Goal: Information Seeking & Learning: Learn about a topic

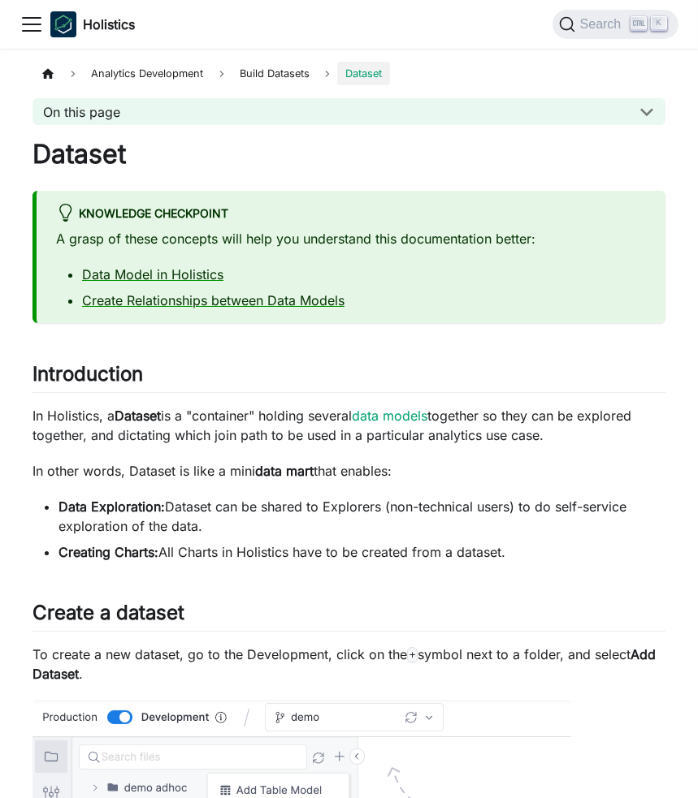
click at [32, 28] on icon "Toggle navigation bar" at bounding box center [31, 24] width 24 height 24
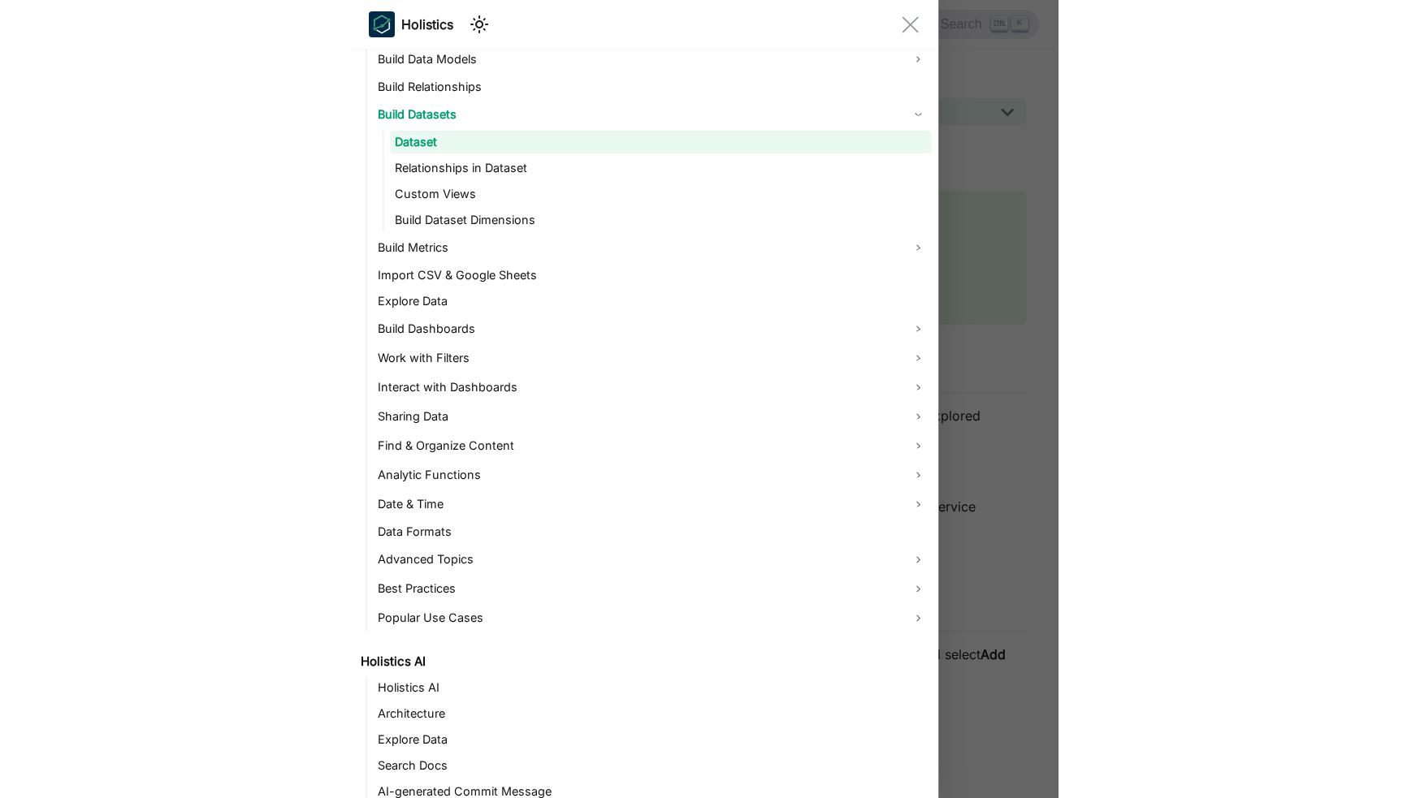
scroll to position [459, 0]
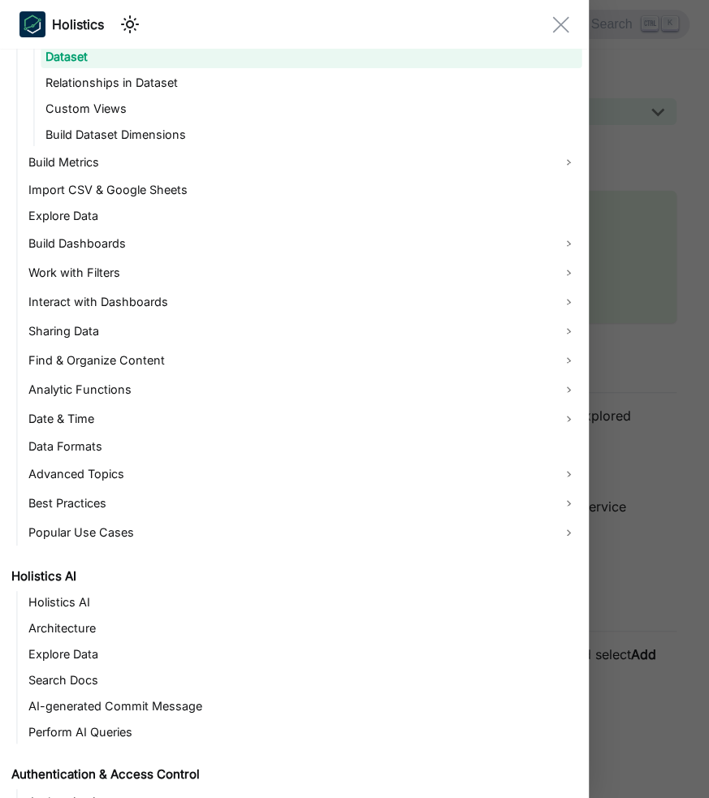
click at [635, 244] on div "Main" at bounding box center [354, 399] width 709 height 798
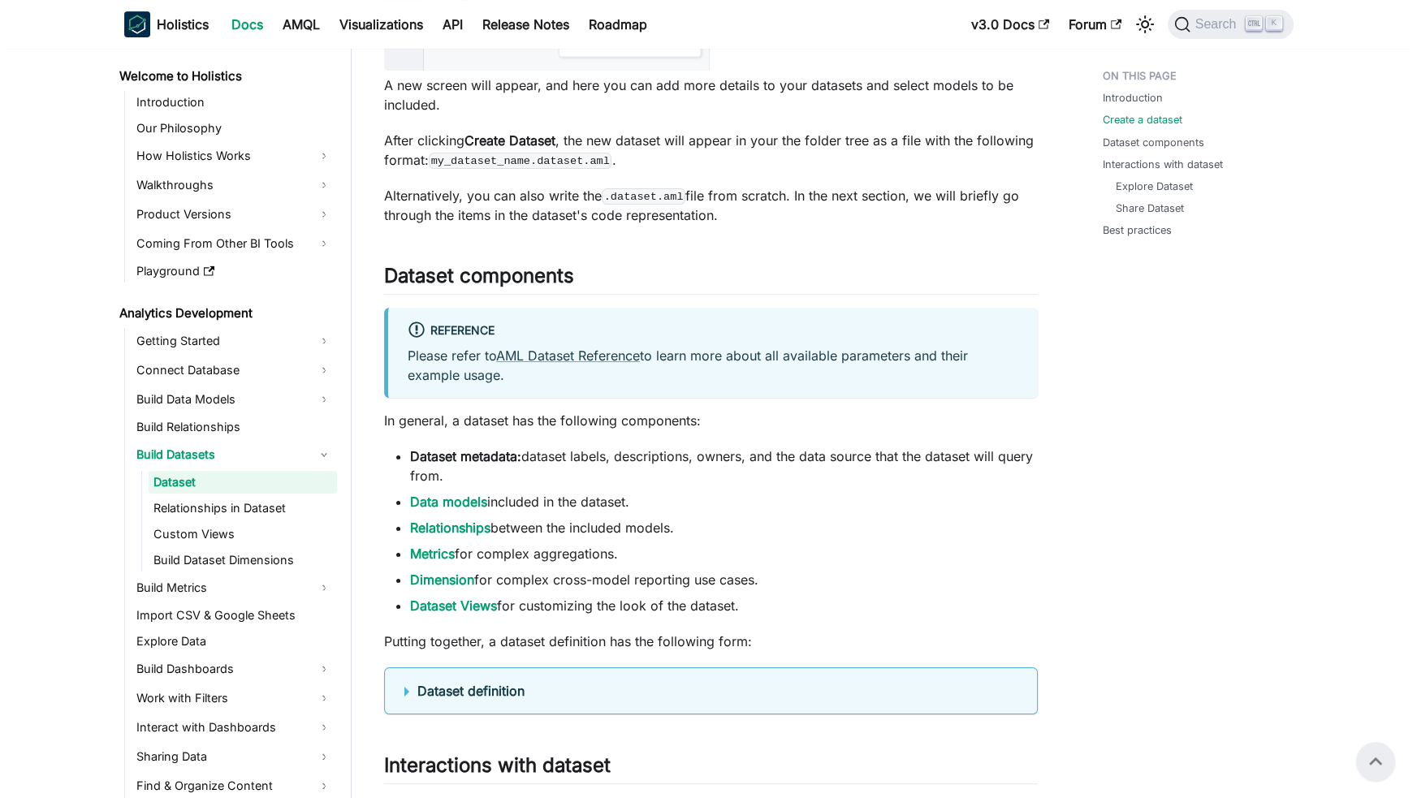
scroll to position [0, 0]
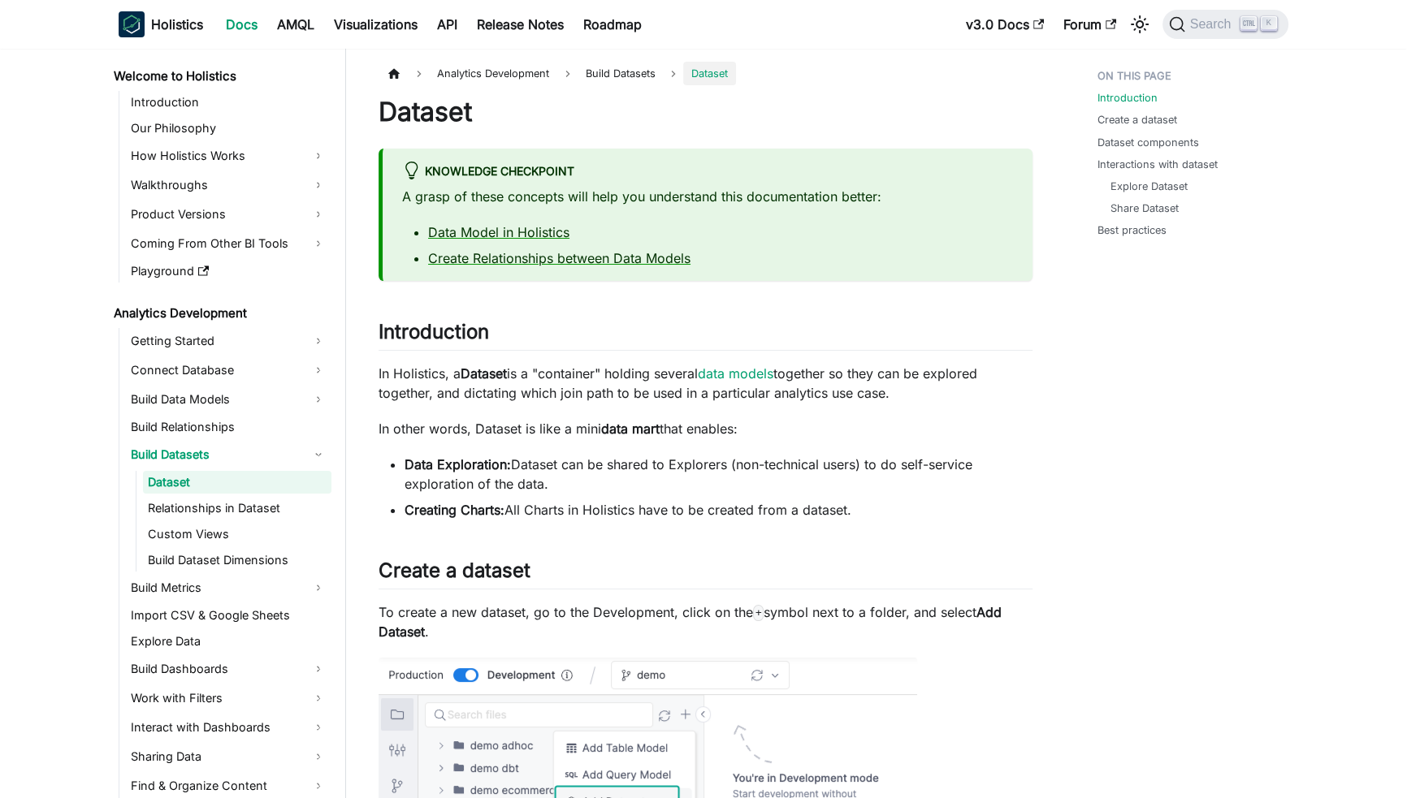
click at [633, 393] on p "In Holistics, a Dataset is a "container" holding several data models together s…" at bounding box center [705, 383] width 654 height 39
click at [697, 0] on nav "Holistics Docs AMQL Visualizations API Release Notes Roadmap v3.0 Docs Forum Se…" at bounding box center [703, 24] width 1407 height 49
click at [697, 17] on span "Search" at bounding box center [1213, 24] width 56 height 15
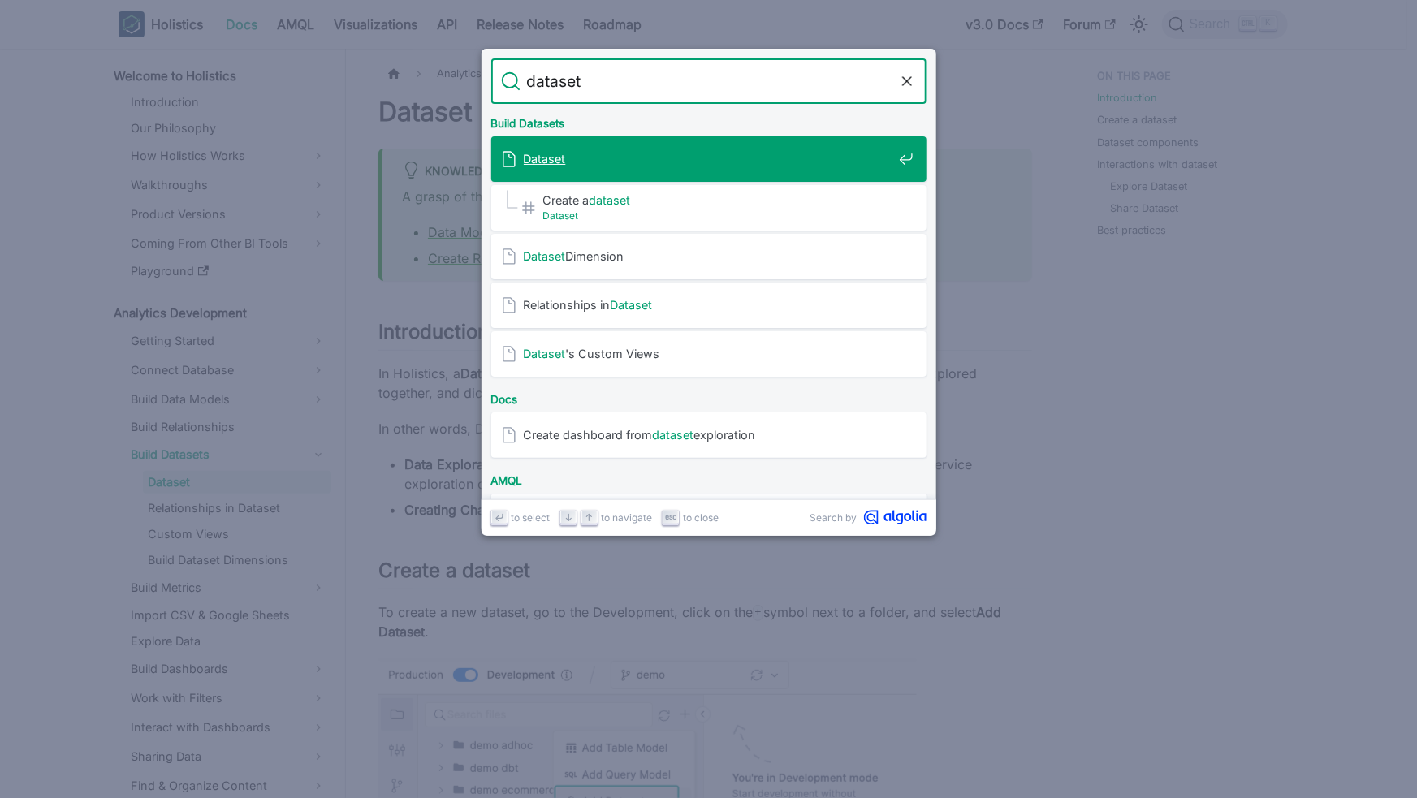
type input "datasets"
click at [627, 166] on span "Dataset" at bounding box center [708, 158] width 369 height 15
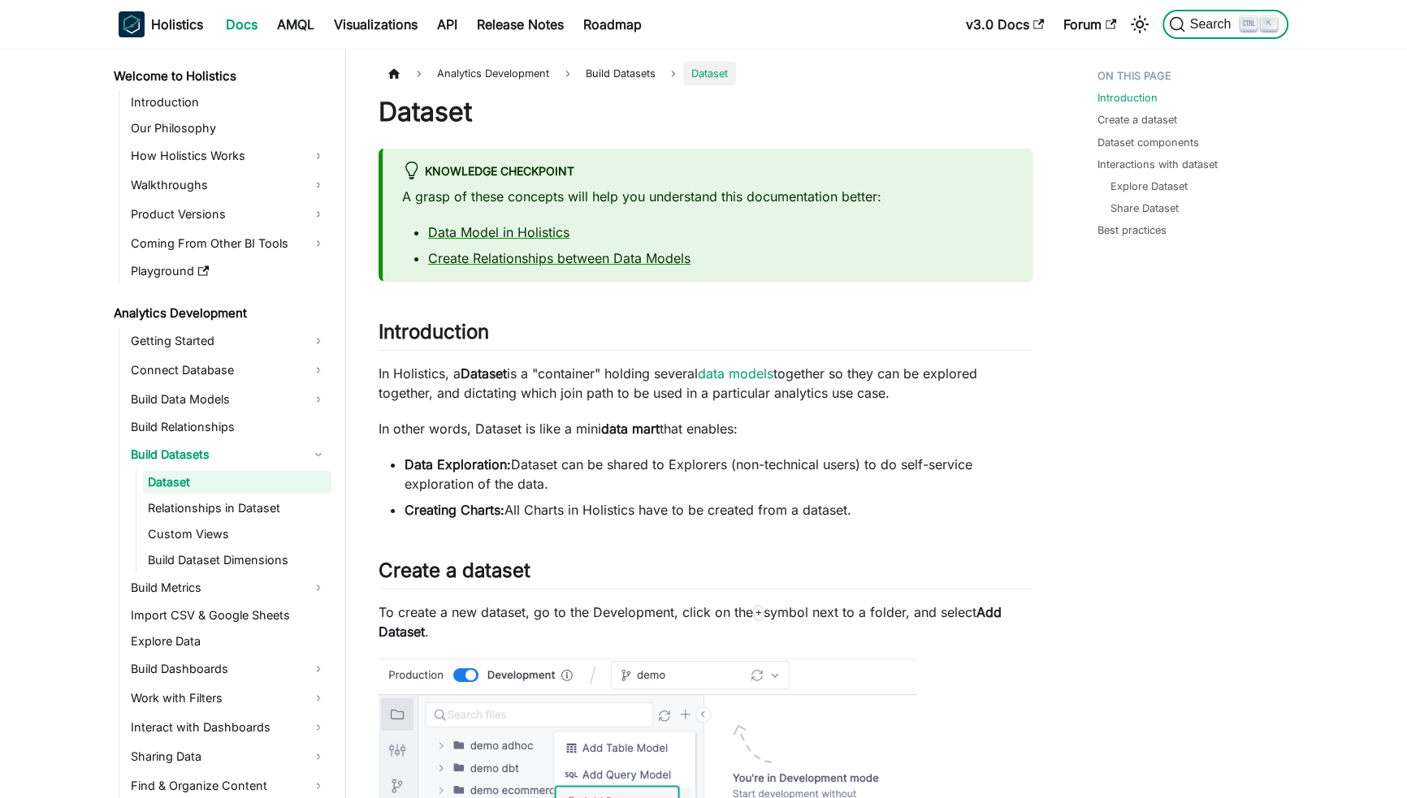
click at [697, 15] on button "Search K" at bounding box center [1225, 24] width 126 height 29
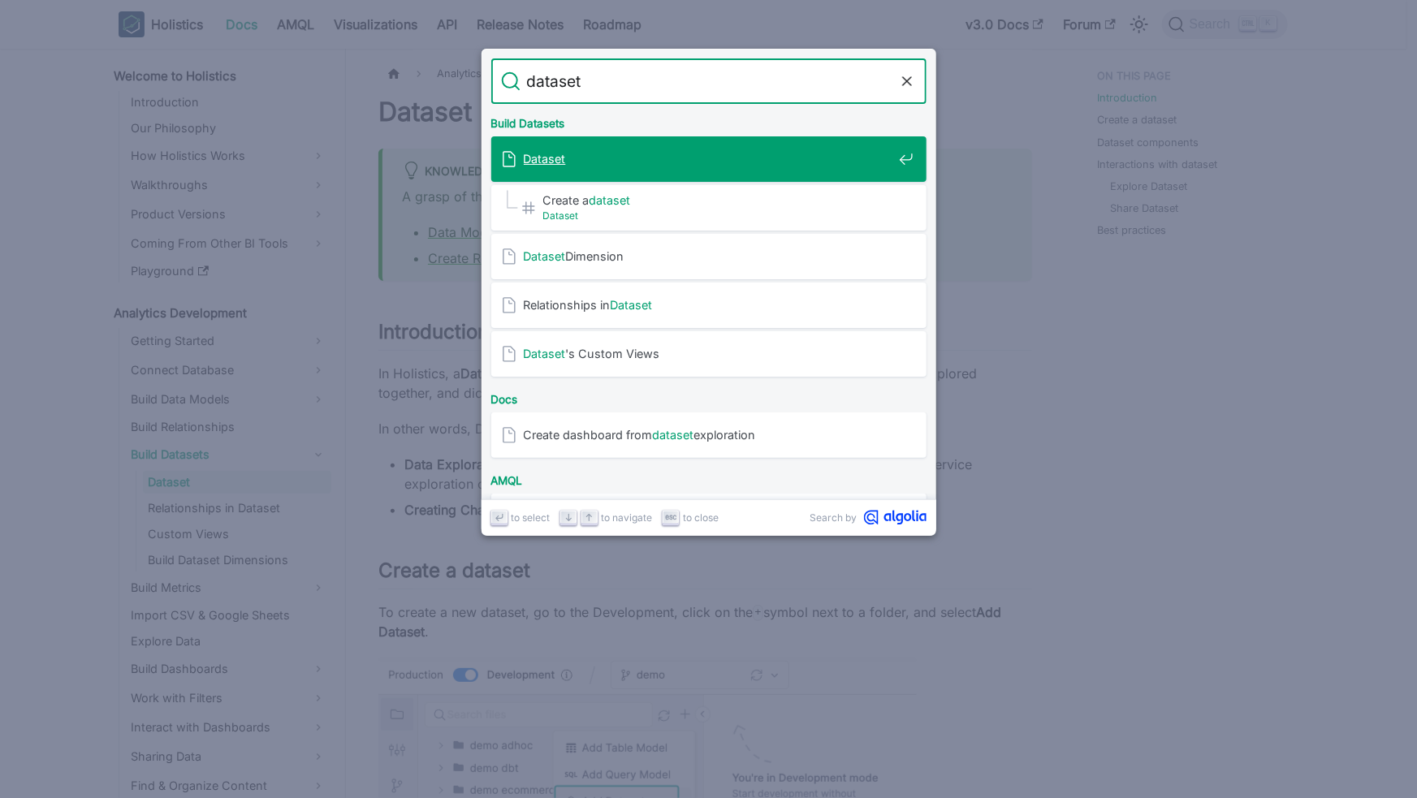
type input "datasets"
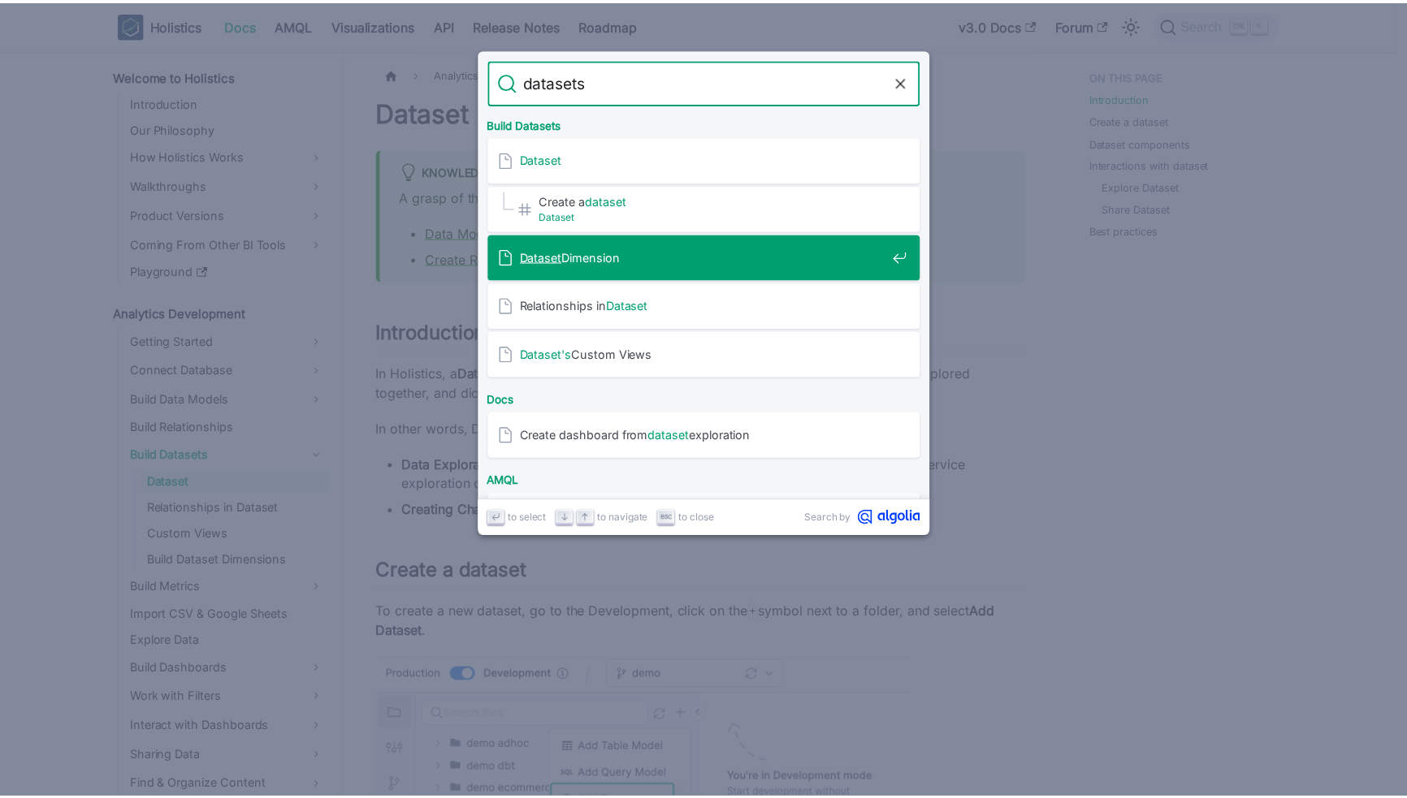
scroll to position [252, 0]
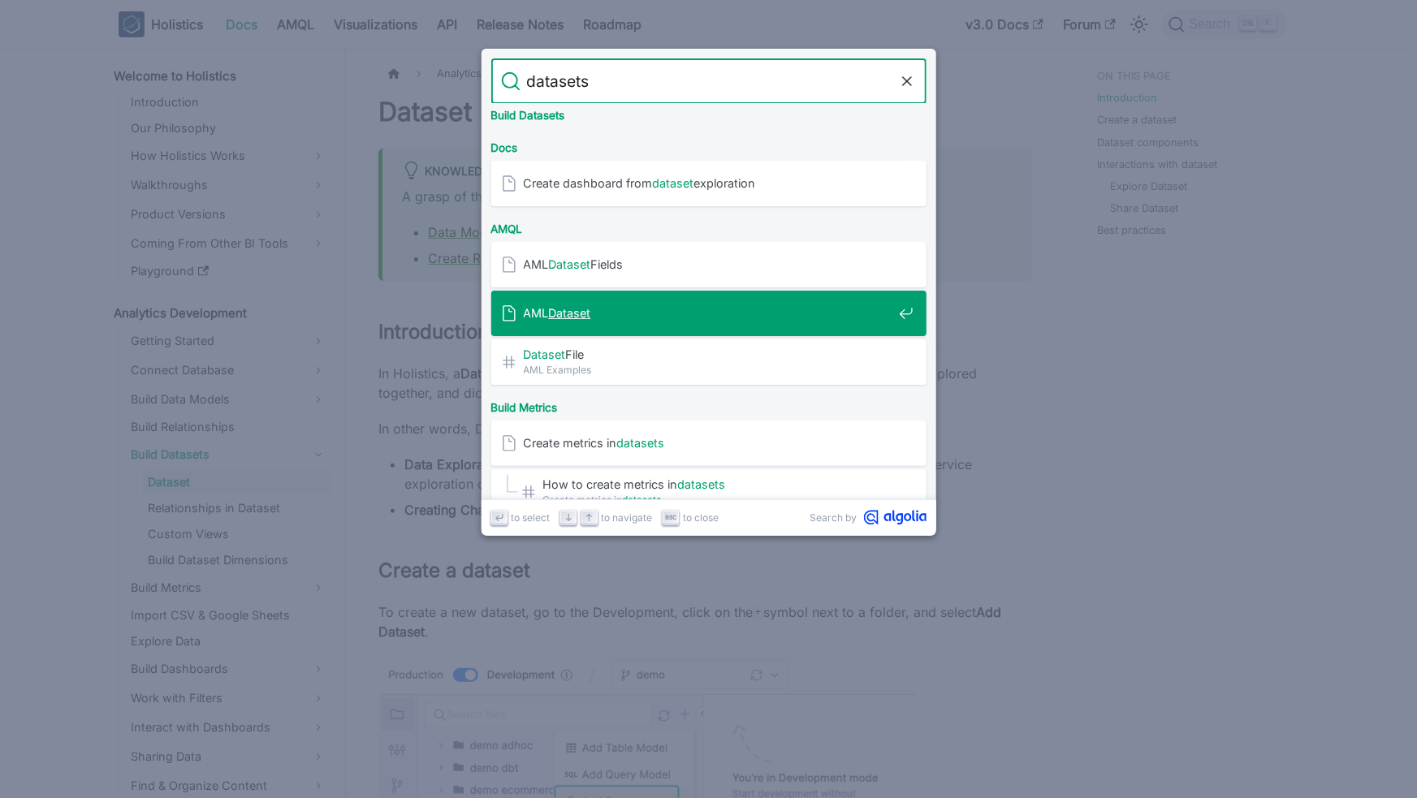
click at [612, 325] on div "AML Dataset" at bounding box center [714, 313] width 426 height 45
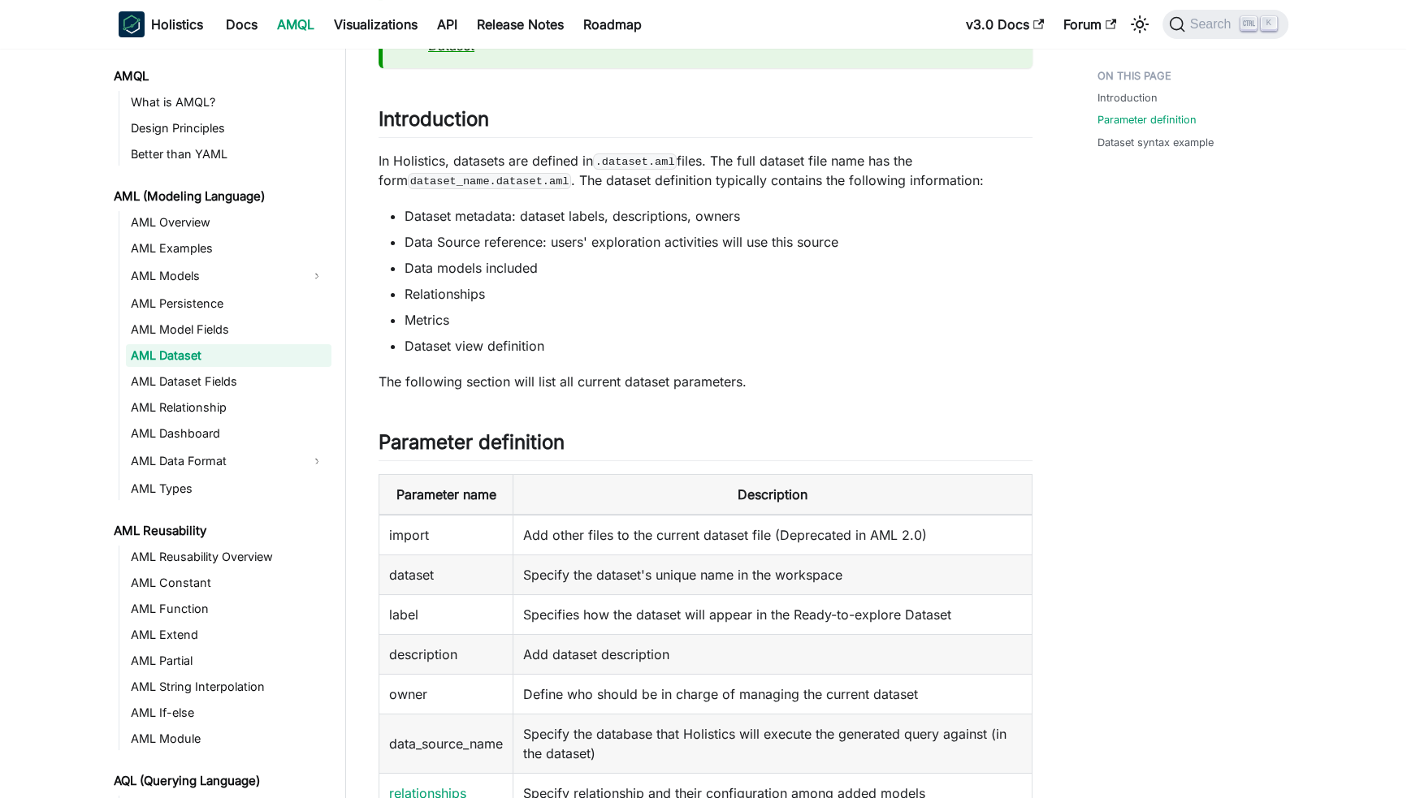
scroll to position [1320, 0]
